Goal: Information Seeking & Learning: Learn about a topic

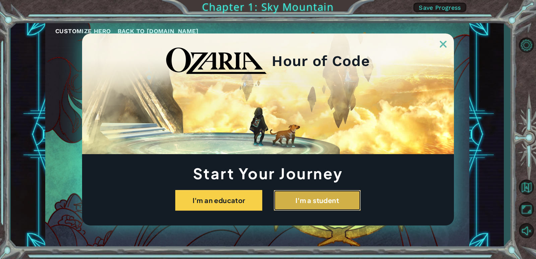
click at [311, 201] on button "I'm a student" at bounding box center [317, 200] width 87 height 21
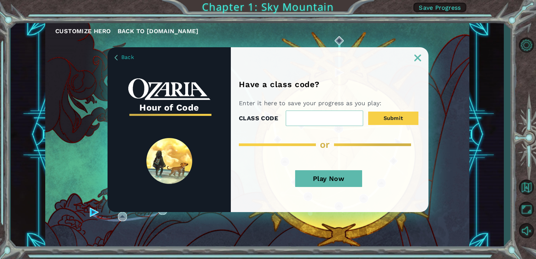
click at [337, 173] on button "Play Now" at bounding box center [328, 178] width 67 height 17
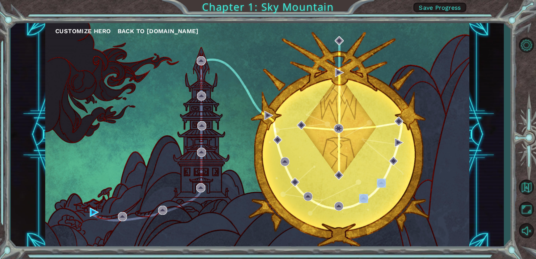
drag, startPoint x: 417, startPoint y: 227, endPoint x: 346, endPoint y: 204, distance: 74.4
click at [386, 229] on div "Customize Hero Back to [DOMAIN_NAME]" at bounding box center [257, 135] width 424 height 224
drag, startPoint x: 314, startPoint y: 194, endPoint x: 249, endPoint y: 171, distance: 68.4
click at [296, 195] on div "Customize Hero Back to [DOMAIN_NAME]" at bounding box center [257, 135] width 424 height 224
drag, startPoint x: 245, startPoint y: 170, endPoint x: 238, endPoint y: 167, distance: 7.7
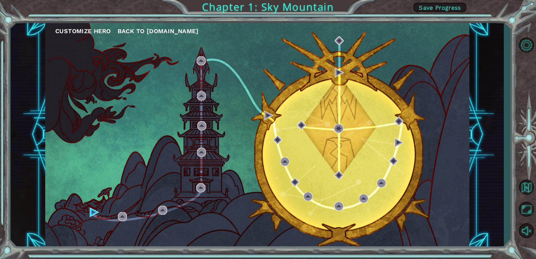
click at [238, 167] on div "Customize Hero Back to [DOMAIN_NAME]" at bounding box center [257, 135] width 424 height 224
drag, startPoint x: 196, startPoint y: 148, endPoint x: 182, endPoint y: 165, distance: 22.1
click at [183, 163] on div "Customize Hero Back to [DOMAIN_NAME]" at bounding box center [257, 135] width 424 height 224
drag, startPoint x: 174, startPoint y: 172, endPoint x: 178, endPoint y: 172, distance: 4.4
click at [175, 172] on div "Customize Hero Back to [DOMAIN_NAME]" at bounding box center [257, 135] width 424 height 224
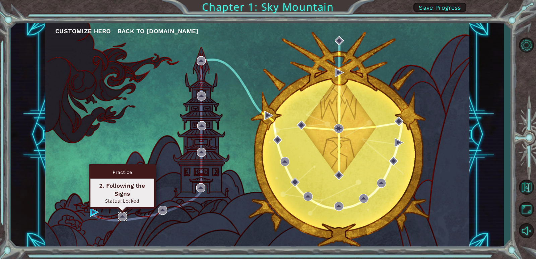
click at [119, 213] on img at bounding box center [122, 216] width 9 height 9
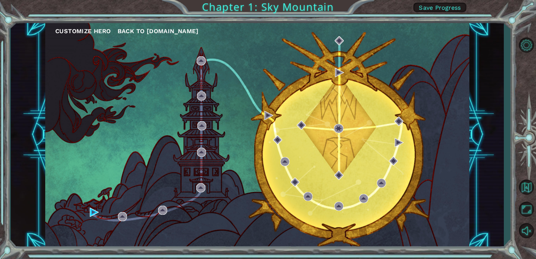
drag, startPoint x: 103, startPoint y: 213, endPoint x: 99, endPoint y: 211, distance: 5.2
click at [101, 212] on div "Customize Hero Back to [DOMAIN_NAME]" at bounding box center [257, 135] width 424 height 224
drag, startPoint x: 99, startPoint y: 211, endPoint x: 91, endPoint y: 207, distance: 8.2
click at [93, 209] on div "Customize Hero Back to [DOMAIN_NAME]" at bounding box center [257, 135] width 424 height 224
click at [91, 207] on div "Customize Hero Back to [DOMAIN_NAME]" at bounding box center [257, 135] width 424 height 224
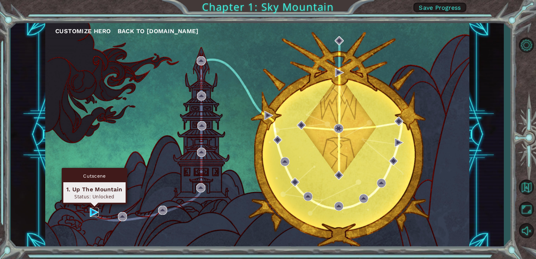
click at [94, 210] on img at bounding box center [94, 212] width 9 height 9
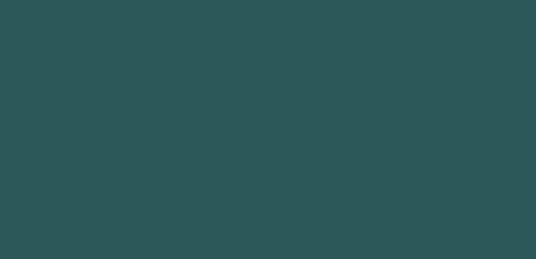
click at [94, 210] on body at bounding box center [268, 129] width 536 height 259
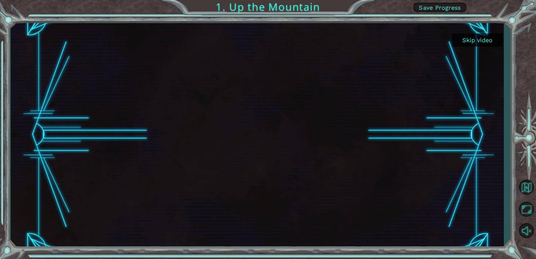
click at [233, 225] on div at bounding box center [257, 135] width 405 height 228
click at [223, 217] on div at bounding box center [257, 135] width 405 height 228
click at [470, 37] on button "Skip video" at bounding box center [477, 39] width 50 height 13
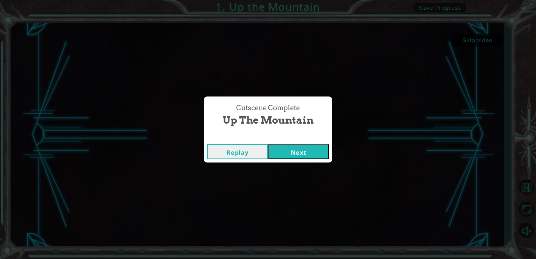
click at [294, 150] on button "Next" at bounding box center [298, 151] width 61 height 15
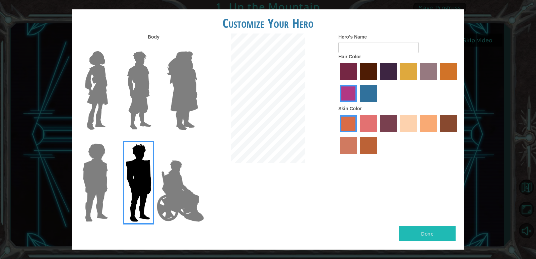
click at [435, 232] on button "Done" at bounding box center [427, 233] width 56 height 15
click at [434, 232] on button "Done" at bounding box center [427, 233] width 56 height 15
click at [429, 233] on button "Done" at bounding box center [427, 233] width 56 height 15
click at [426, 230] on button "Done" at bounding box center [427, 233] width 56 height 15
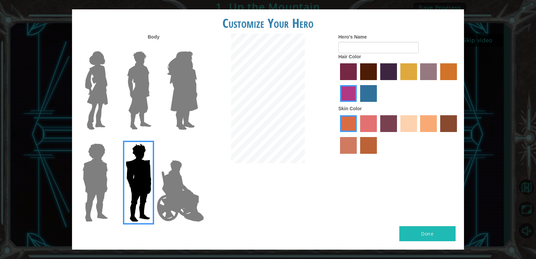
click at [427, 230] on button "Done" at bounding box center [427, 233] width 56 height 15
click at [428, 230] on button "Done" at bounding box center [427, 233] width 56 height 15
click at [428, 231] on button "Done" at bounding box center [427, 233] width 56 height 15
click at [428, 232] on button "Done" at bounding box center [427, 233] width 56 height 15
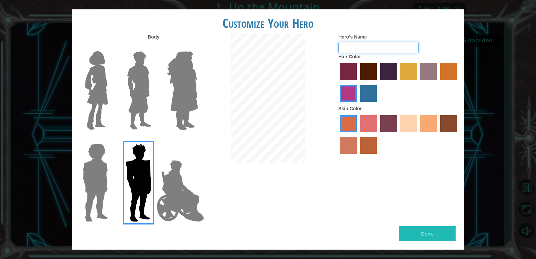
click at [350, 44] on input "Hero's Name" at bounding box center [378, 47] width 80 height 11
click at [375, 50] on input "Hero's Name" at bounding box center [378, 47] width 80 height 11
type input "[PERSON_NAME]"
click at [417, 234] on button "Done" at bounding box center [427, 233] width 56 height 15
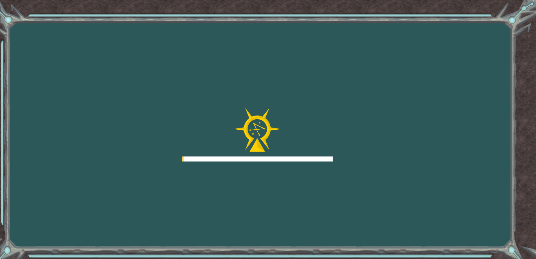
click at [417, 234] on div "Goals Error loading from server. Try refreshing the page. You'll need to join a…" at bounding box center [268, 129] width 536 height 259
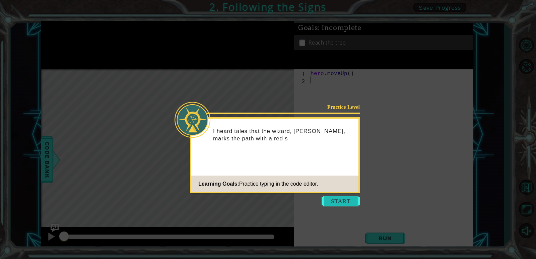
click at [337, 201] on button "Start" at bounding box center [340, 201] width 38 height 11
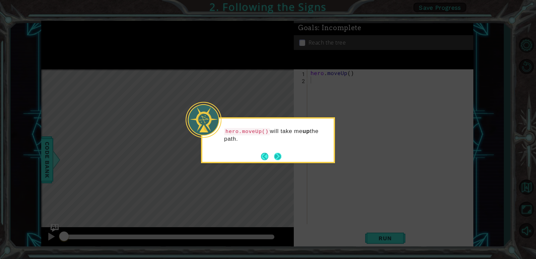
click at [279, 154] on button "Next" at bounding box center [277, 156] width 7 height 7
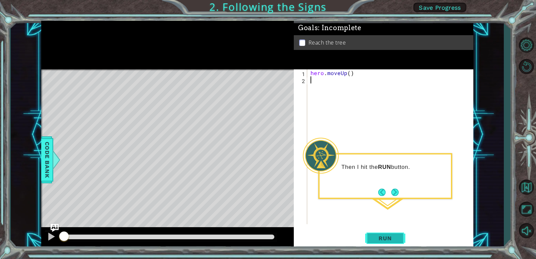
click at [390, 239] on span "Run" at bounding box center [385, 238] width 26 height 7
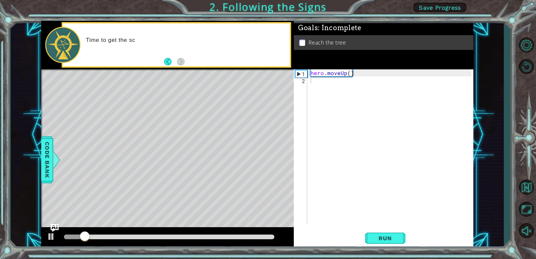
click at [209, 163] on div "Level Map" at bounding box center [195, 167] width 309 height 197
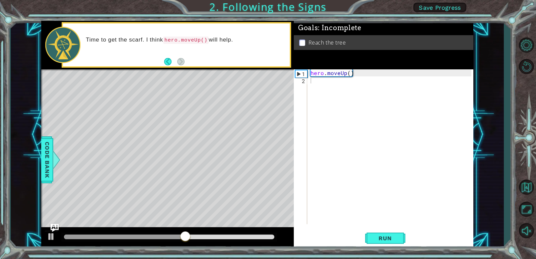
click at [196, 41] on code "hero.moveUp()" at bounding box center [186, 40] width 46 height 7
drag, startPoint x: 208, startPoint y: 41, endPoint x: 224, endPoint y: 41, distance: 16.7
click at [214, 41] on p "Time to get the scarf. I think hero.moveUp() will help." at bounding box center [185, 40] width 199 height 8
click at [225, 41] on p "Time to get the scarf. I think hero.moveUp() will help." at bounding box center [185, 40] width 199 height 8
click at [329, 75] on div "hero . moveUp ( )" at bounding box center [391, 153] width 165 height 169
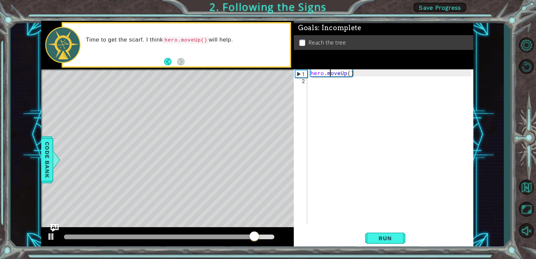
click at [295, 75] on div "hero.moveUp() 1 2 hero . moveUp ( ) ההההההההההההההההההההההההההההההההההההההההההה…" at bounding box center [382, 146] width 177 height 155
drag, startPoint x: 298, startPoint y: 73, endPoint x: 299, endPoint y: 70, distance: 3.6
click at [299, 72] on div "1" at bounding box center [301, 73] width 12 height 7
click at [299, 70] on div "1 2" at bounding box center [301, 146] width 12 height 155
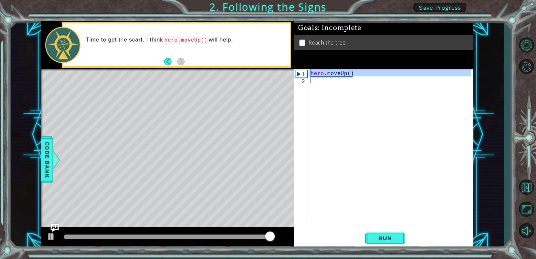
type textarea "hero.moveUp()"
click at [299, 70] on div "1 2" at bounding box center [301, 146] width 12 height 155
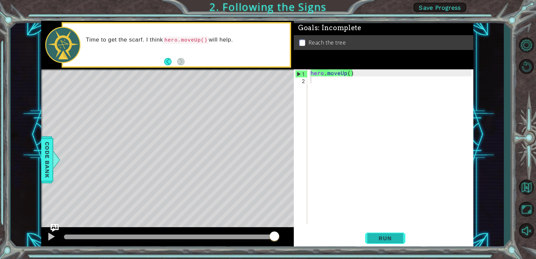
drag, startPoint x: 378, startPoint y: 230, endPoint x: 394, endPoint y: 241, distance: 19.2
click at [394, 241] on button "Run" at bounding box center [385, 238] width 40 height 18
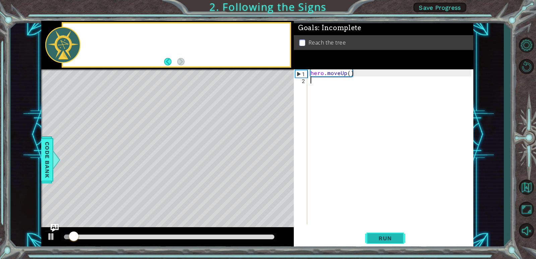
click at [393, 237] on span "Run" at bounding box center [385, 238] width 26 height 7
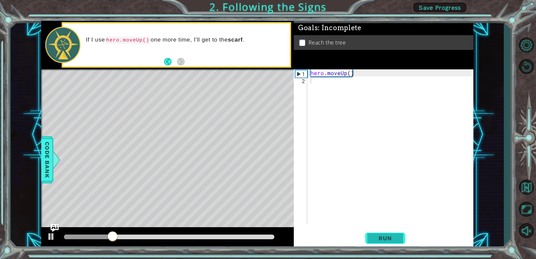
click at [393, 235] on span "Run" at bounding box center [385, 238] width 26 height 7
click at [311, 80] on div "hero . moveUp ( )" at bounding box center [391, 153] width 165 height 169
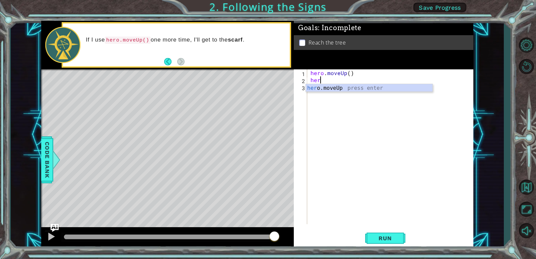
type textarea "hero"
click at [364, 87] on div "hero .moveUp press enter" at bounding box center [369, 96] width 127 height 24
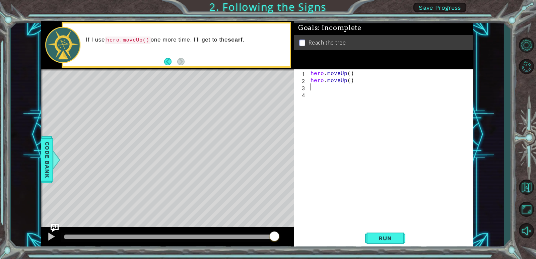
scroll to position [0, 0]
click at [372, 238] on span "Run" at bounding box center [385, 238] width 26 height 7
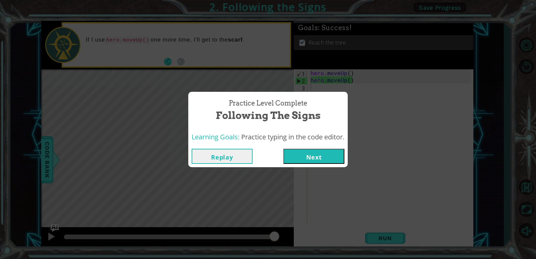
click at [308, 154] on button "Next" at bounding box center [313, 156] width 61 height 15
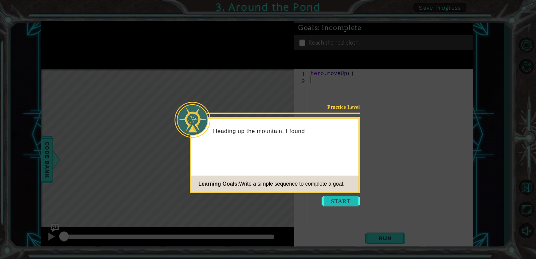
click at [334, 199] on button "Start" at bounding box center [340, 201] width 38 height 11
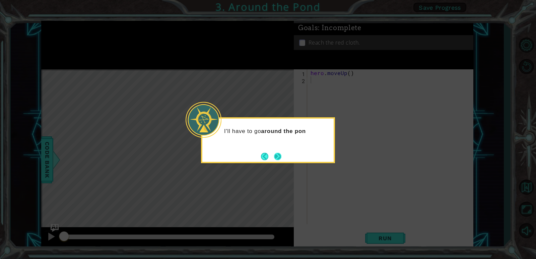
click at [278, 160] on button "Next" at bounding box center [277, 156] width 7 height 7
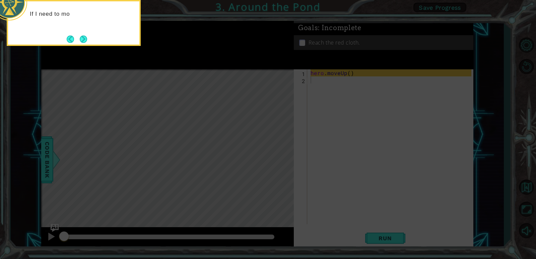
click at [314, 174] on icon at bounding box center [268, 38] width 536 height 440
drag, startPoint x: 240, startPoint y: 155, endPoint x: 214, endPoint y: 147, distance: 27.6
click at [224, 151] on icon at bounding box center [268, 38] width 536 height 440
click at [85, 38] on button "Next" at bounding box center [83, 38] width 7 height 7
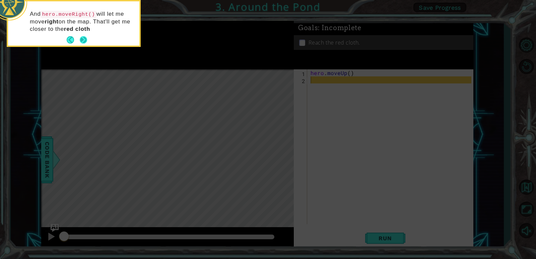
click at [82, 39] on button "Next" at bounding box center [83, 39] width 7 height 7
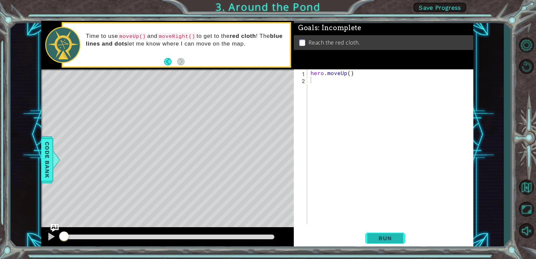
click at [381, 240] on span "Run" at bounding box center [385, 238] width 26 height 7
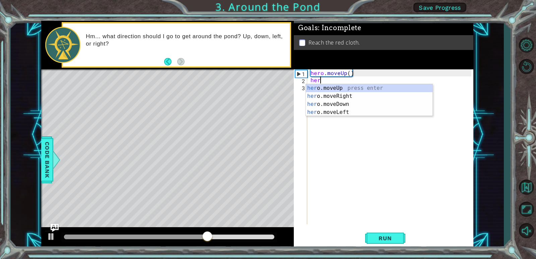
type textarea "hero"
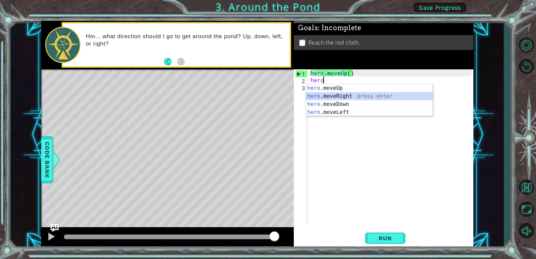
click at [337, 92] on div "hero .moveUp press enter hero .moveRight press enter hero .moveDown press enter…" at bounding box center [369, 108] width 127 height 48
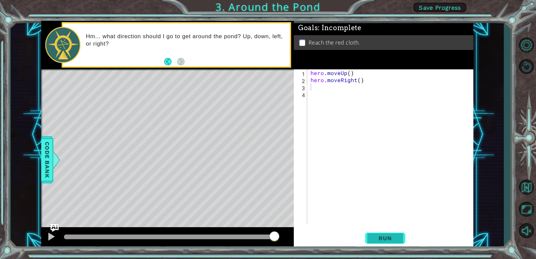
click at [390, 235] on span "Run" at bounding box center [385, 238] width 26 height 7
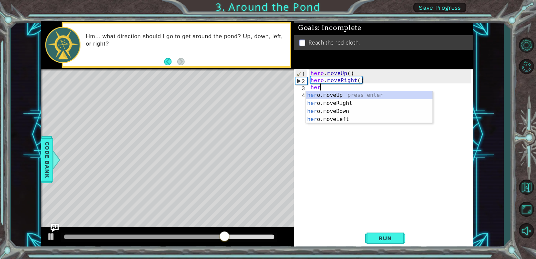
type textarea "hero"
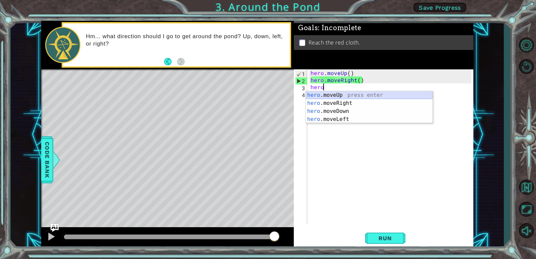
click at [345, 94] on div "hero .moveUp press enter hero .moveRight press enter hero .moveDown press enter…" at bounding box center [369, 115] width 127 height 48
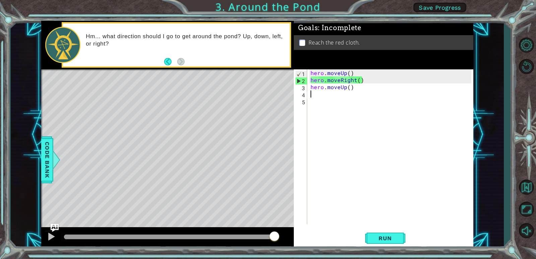
scroll to position [0, 0]
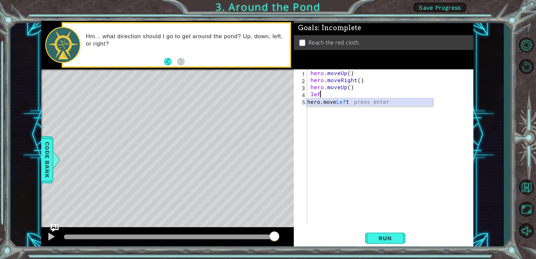
click at [334, 100] on div "hero.move Lef t press enter" at bounding box center [369, 110] width 127 height 24
click at [361, 100] on div "hero.moveLef t press enter" at bounding box center [369, 110] width 127 height 24
type textarea "hero.moveLeft(1)"
click at [311, 102] on div "hero . moveUp ( ) hero . moveRight ( ) hero . moveUp ( ) hero . moveLeft ( 1 )" at bounding box center [391, 153] width 165 height 169
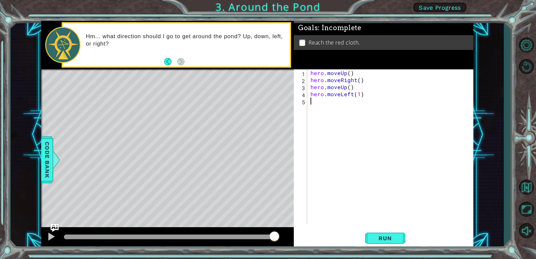
scroll to position [0, 0]
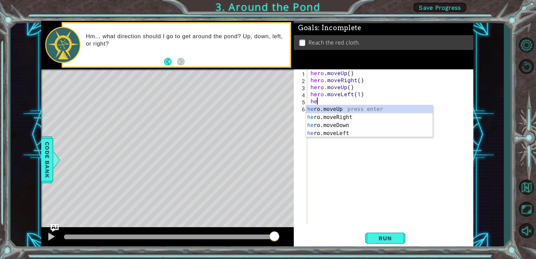
type textarea "her"
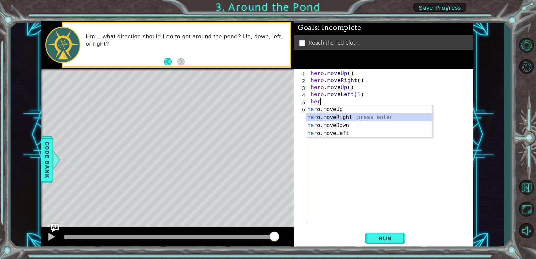
click at [335, 116] on div "her o.moveUp press enter her o.moveRight press enter her o.moveDown press enter…" at bounding box center [369, 129] width 127 height 48
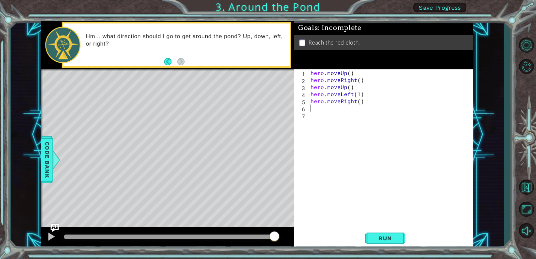
type textarea "u"
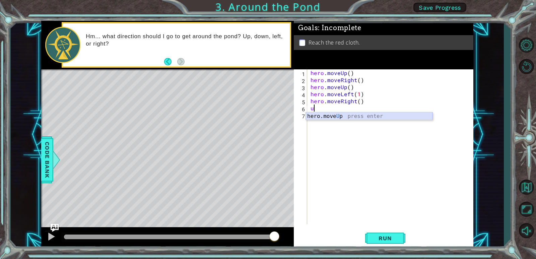
click at [371, 116] on div "hero.move U p press enter" at bounding box center [369, 124] width 127 height 24
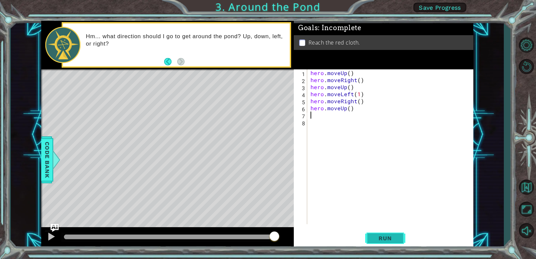
click at [400, 237] on button "Run" at bounding box center [385, 238] width 40 height 18
